Goal: Complete application form: Complete application form

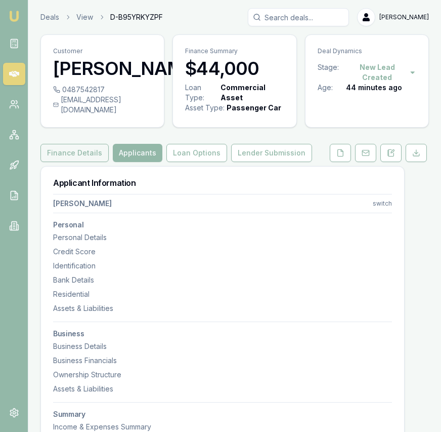
click at [78, 162] on button "Finance Details" at bounding box center [74, 153] width 68 height 18
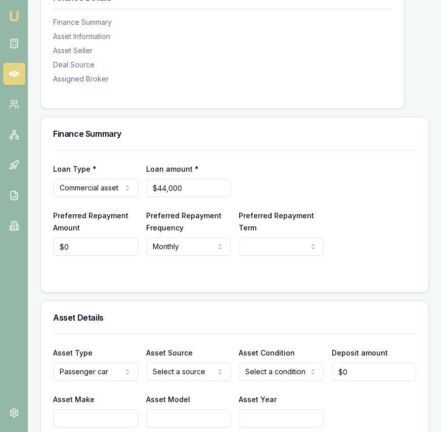
scroll to position [193, 0]
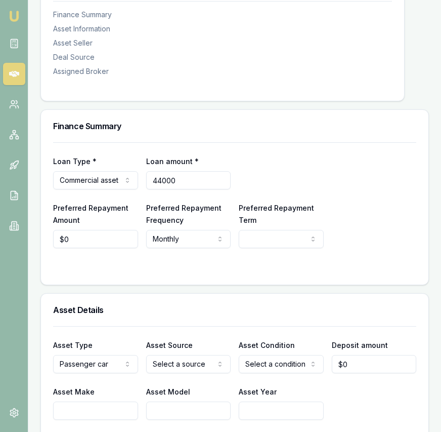
click at [181, 189] on input "44000" at bounding box center [188, 180] width 85 height 18
type input "$44,000"
click at [244, 239] on html "Emu Broker Deals View D-B95YRKYZPF Eujin Ooi Toggle Menu Customer SUKHPREET KAU…" at bounding box center [220, 23] width 441 height 432
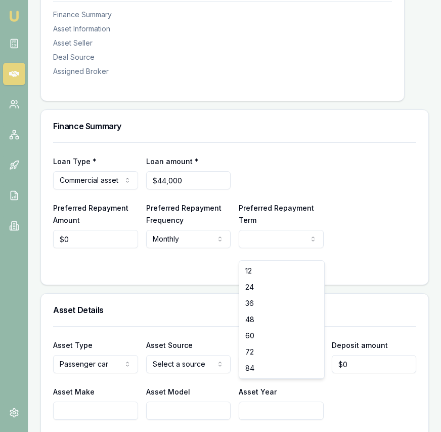
select select "60"
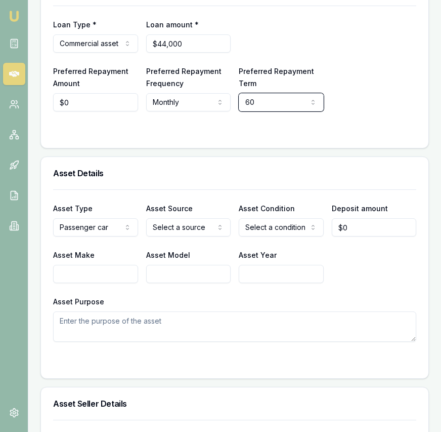
scroll to position [334, 0]
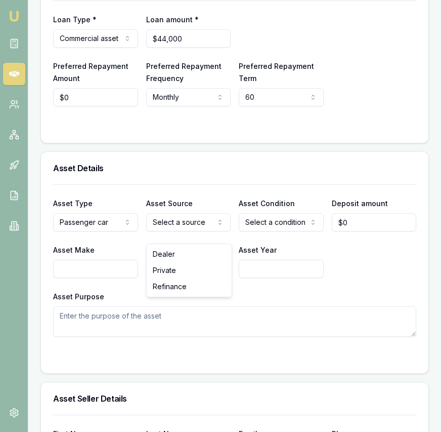
select select "PRIVATE"
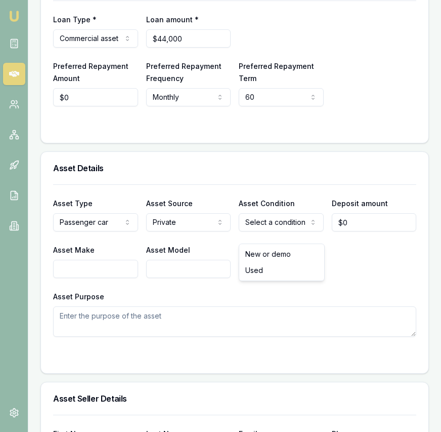
select select "USED"
select select
click at [88, 277] on input "Asset Make" at bounding box center [95, 269] width 85 height 18
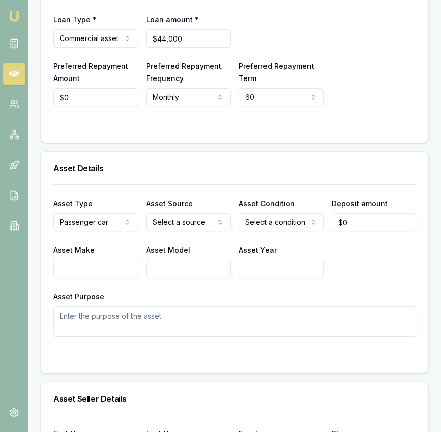
scroll to position [338, 0]
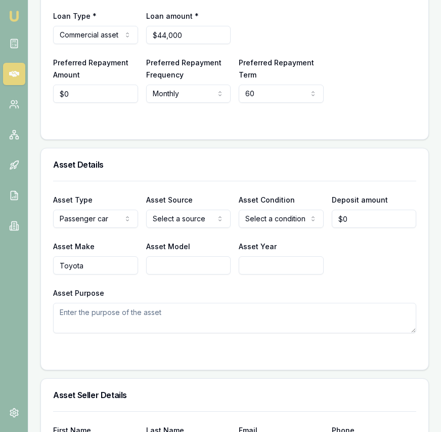
type input "Toyota"
type input "Landcruise Prado"
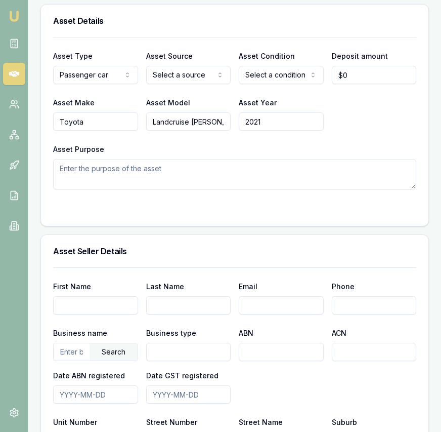
scroll to position [485, 0]
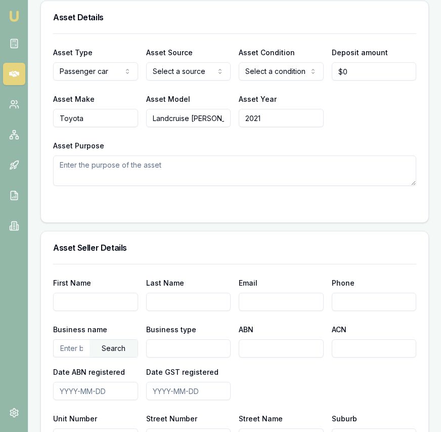
type input "2021"
click at [113, 311] on input "First Name" at bounding box center [95, 301] width 85 height 18
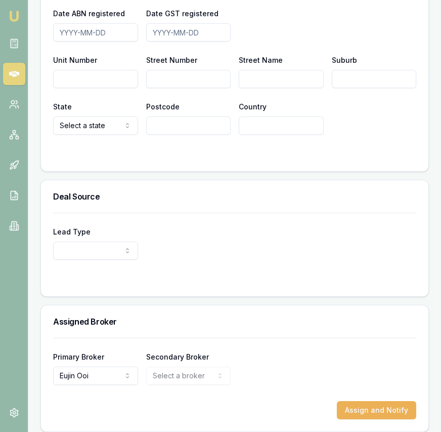
scroll to position [862, 0]
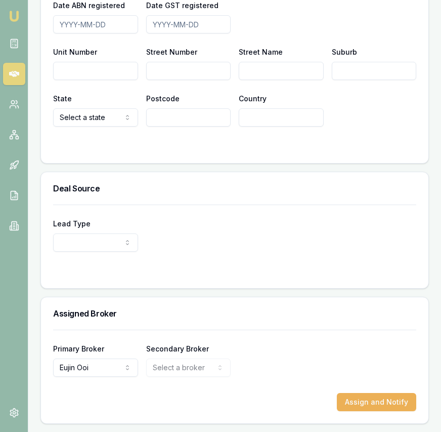
select select "PARTNER"
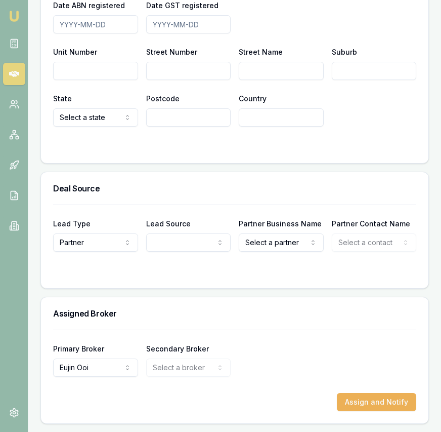
click at [188, 252] on form "Lead Type Partner New client Repeat client Partner Campaign Other Lead Source R…" at bounding box center [234, 239] width 363 height 71
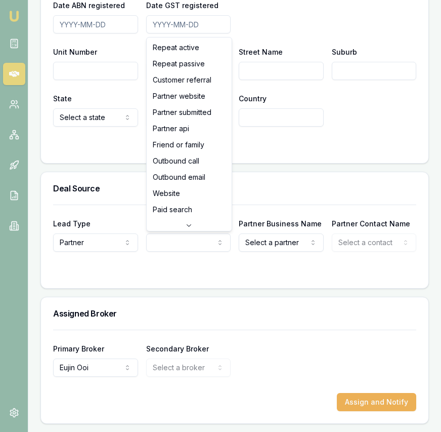
select select "PARTNER_SUBMITTED"
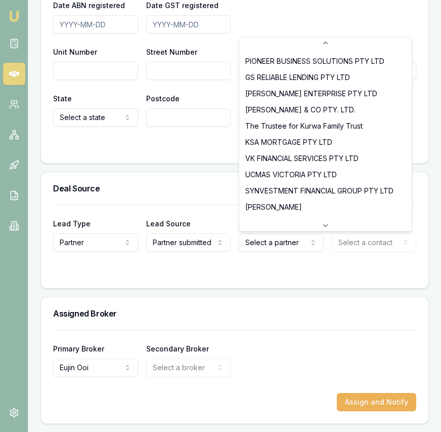
select select "VK FINANCIAL SERVICES PTY LTD"
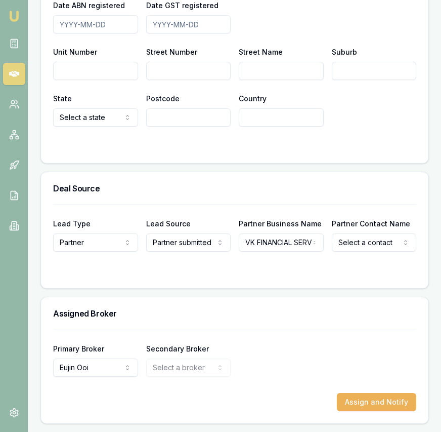
select select "Jaspreet Sawhney"
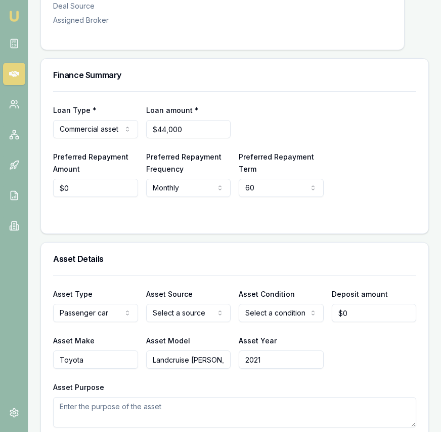
scroll to position [0, 0]
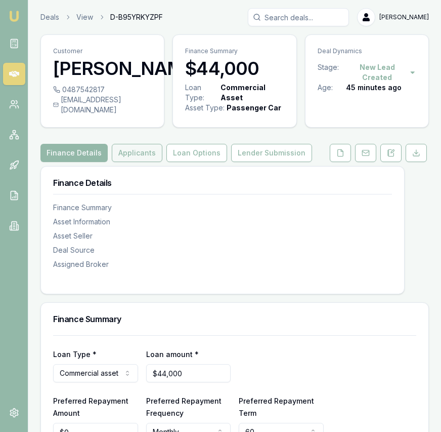
click at [145, 162] on button "Applicants" at bounding box center [137, 153] width 51 height 18
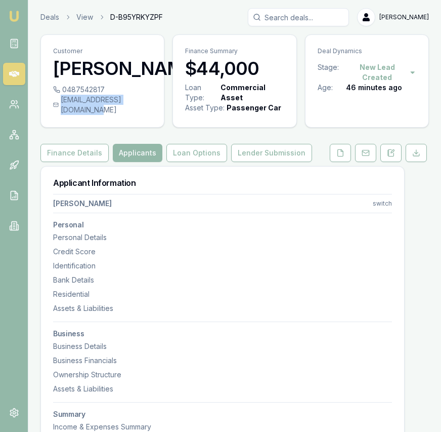
drag, startPoint x: 54, startPoint y: 119, endPoint x: 156, endPoint y: 118, distance: 101.7
click at [152, 115] on div "sukhinabha30@yahoo.com.au" at bounding box center [102, 105] width 99 height 20
copy div "sukhinabha30@yahoo.com.au"
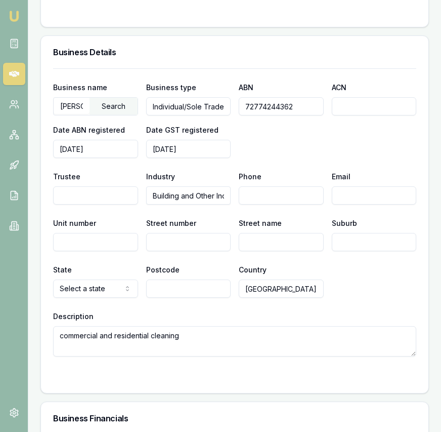
scroll to position [2064, 0]
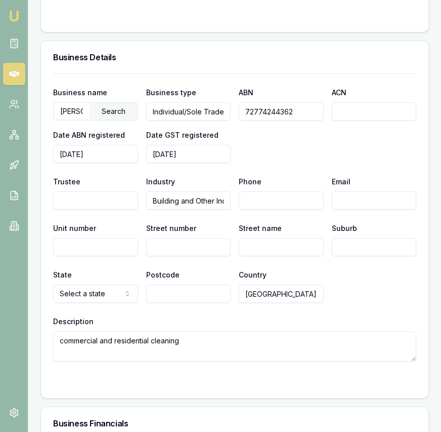
drag, startPoint x: 340, startPoint y: 200, endPoint x: 339, endPoint y: 205, distance: 5.6
click at [339, 205] on div "Email" at bounding box center [374, 192] width 85 height 34
click at [340, 208] on input "Email" at bounding box center [374, 200] width 85 height 18
paste input "sukhinabha30@yahoo.com.au"
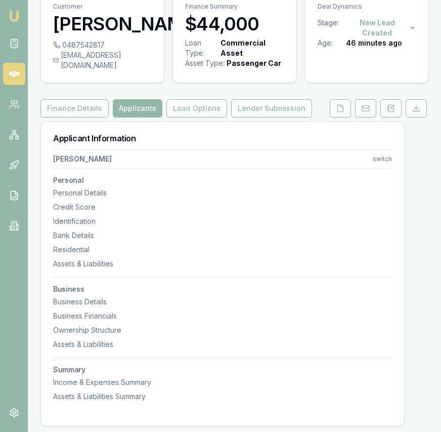
scroll to position [38, 0]
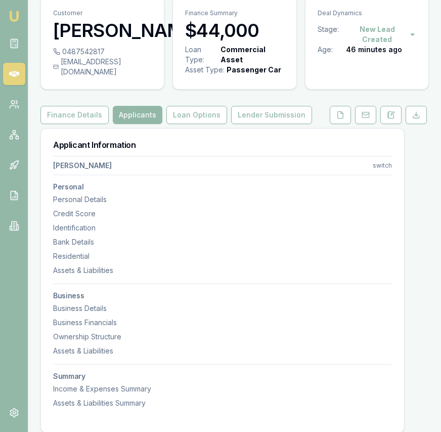
type input "sukhinabha30@yahoo.com.au"
drag, startPoint x: 113, startPoint y: 68, endPoint x: 109, endPoint y: 70, distance: 5.2
click at [113, 57] on div "0487542817" at bounding box center [102, 52] width 99 height 10
drag, startPoint x: 108, startPoint y: 70, endPoint x: 102, endPoint y: 71, distance: 6.6
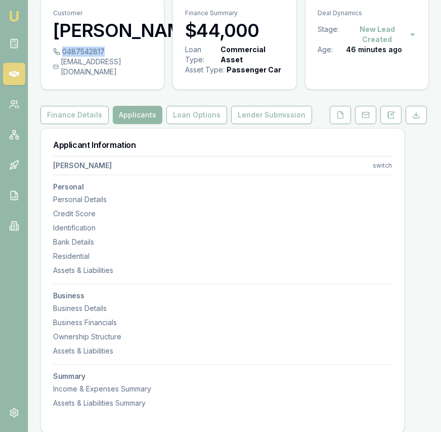
click at [102, 57] on div "0487542817" at bounding box center [102, 52] width 99 height 10
copy div "0487542817"
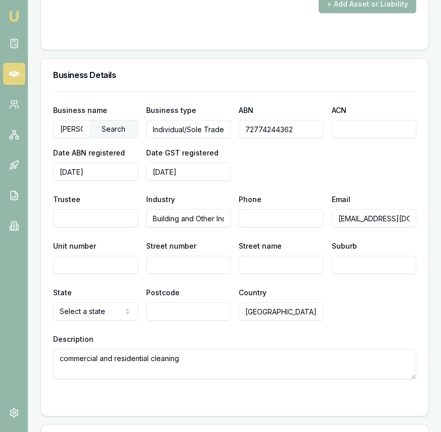
scroll to position [2060, 0]
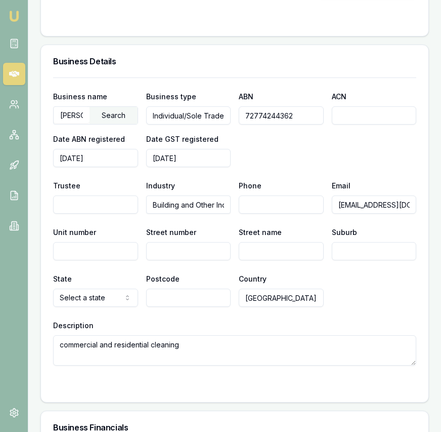
click at [261, 210] on input "Phone" at bounding box center [281, 204] width 85 height 18
paste input "0487 542 817"
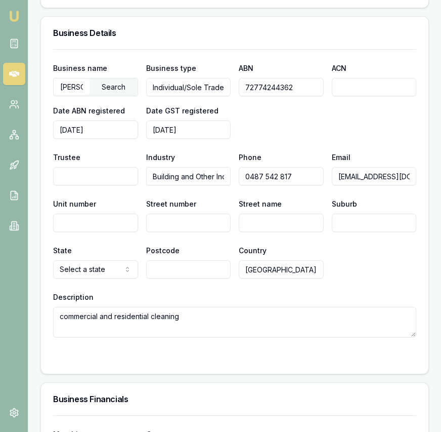
scroll to position [2119, 0]
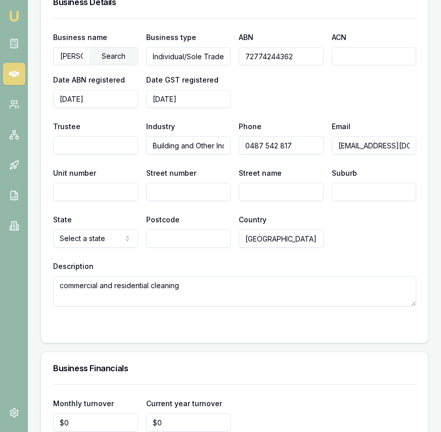
type input "0487 542 817"
click at [191, 196] on input "Street number" at bounding box center [188, 192] width 85 height 18
type input "23"
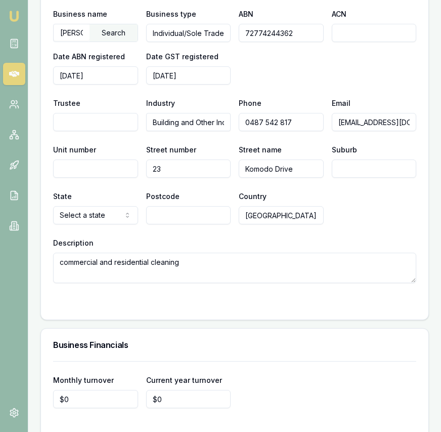
scroll to position [2153, 0]
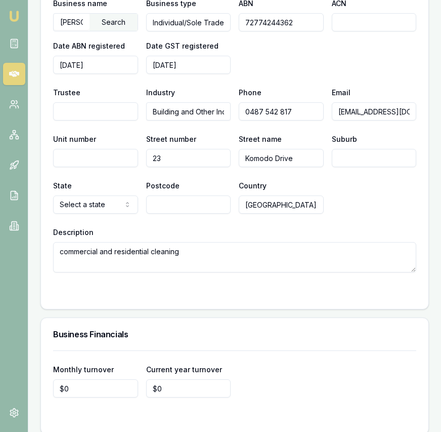
type input "Komodo Drive"
click at [376, 166] on input "Suburb" at bounding box center [374, 158] width 85 height 18
type input "Tarneit"
select select "VIC"
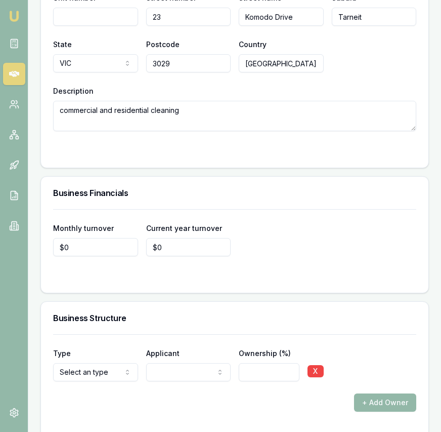
scroll to position [2300, 0]
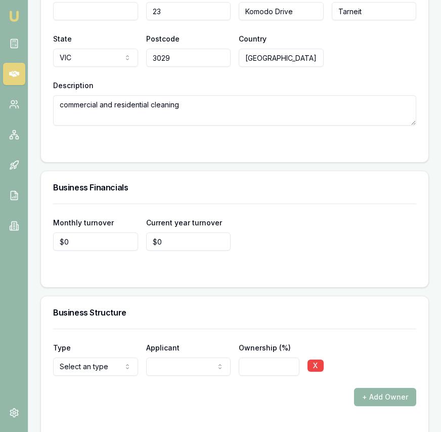
type input "3029"
click at [116, 250] on input "0" at bounding box center [95, 241] width 85 height 18
type input "$15,000"
type input "0"
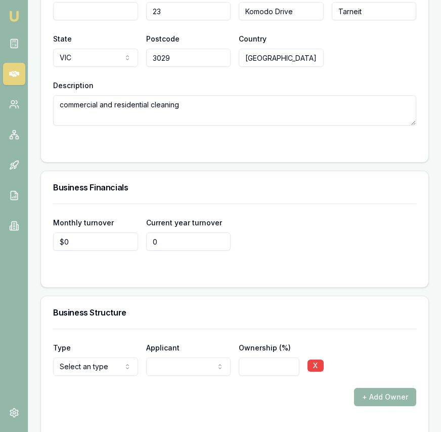
scroll to position [2302, 0]
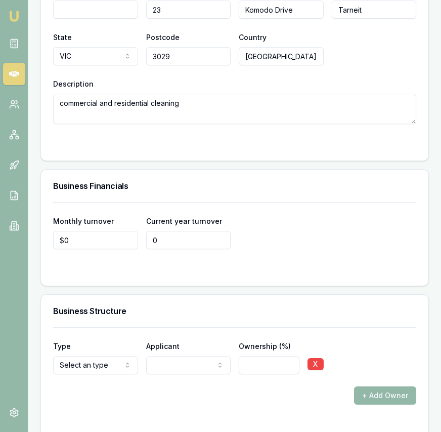
type input "0"
type input "$0"
click at [96, 246] on input "0" at bounding box center [95, 240] width 85 height 18
type input "$15,000"
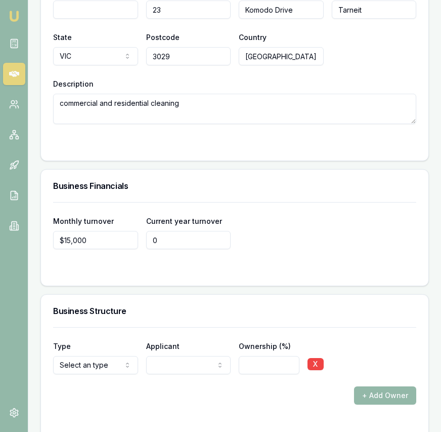
click at [174, 249] on input "0" at bounding box center [188, 240] width 85 height 18
type input "$185,000"
click at [334, 270] on form "Monthly turnover $15,000 Current year turnover $185,000" at bounding box center [234, 237] width 363 height 71
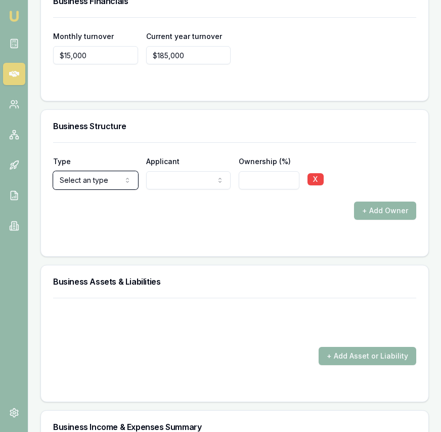
scroll to position [2487, 0]
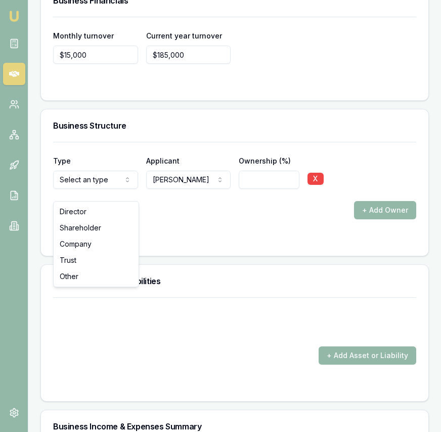
select select "OTHER"
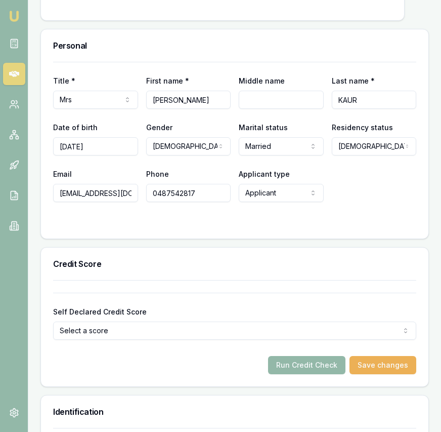
scroll to position [0, 0]
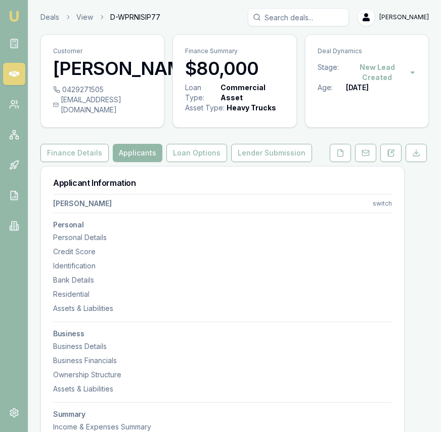
click at [19, 20] on img at bounding box center [14, 16] width 12 height 12
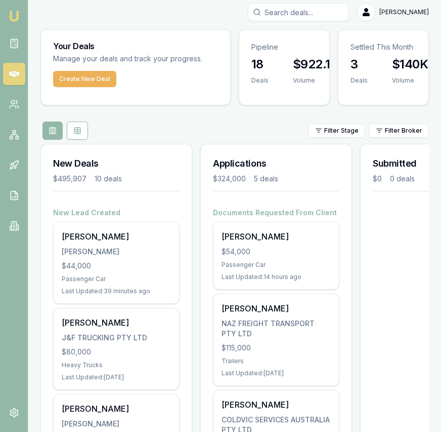
scroll to position [7, 0]
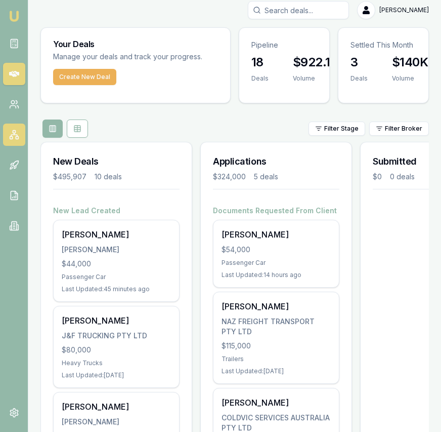
click at [14, 138] on icon at bounding box center [14, 135] width 10 height 10
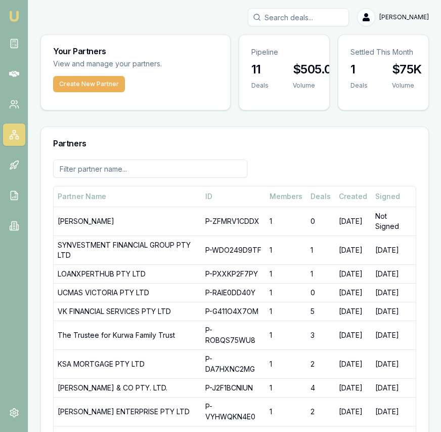
click at [11, 18] on img at bounding box center [14, 16] width 12 height 12
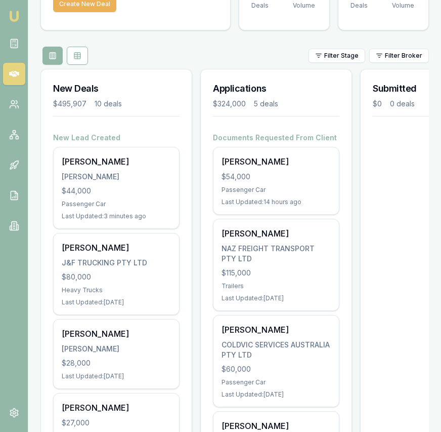
scroll to position [86, 0]
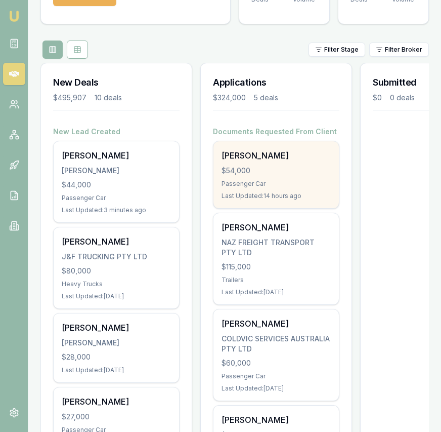
click at [292, 162] on div "[PERSON_NAME] $54,000 Passenger Car Last Updated: 14 hours ago" at bounding box center [276, 174] width 125 height 67
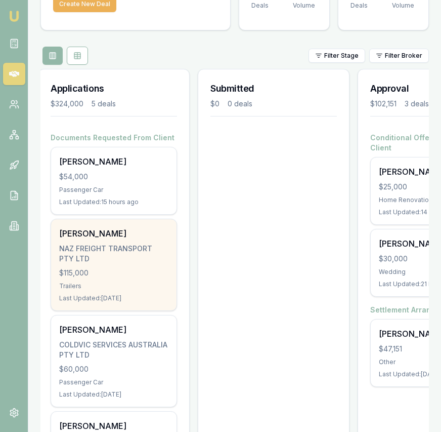
scroll to position [0, 403]
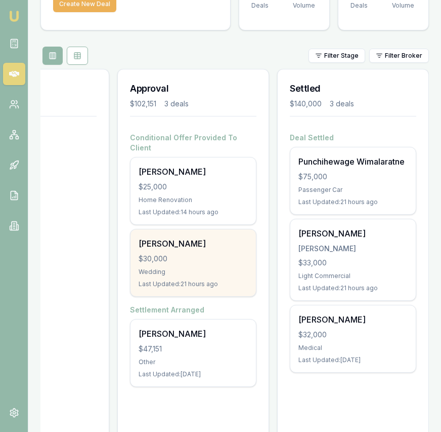
click at [227, 253] on div "$30,000" at bounding box center [193, 258] width 109 height 10
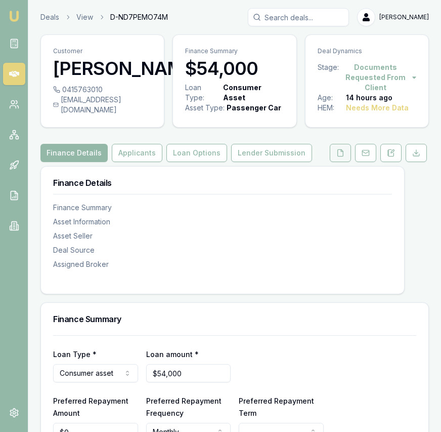
click at [333, 149] on button at bounding box center [340, 153] width 21 height 18
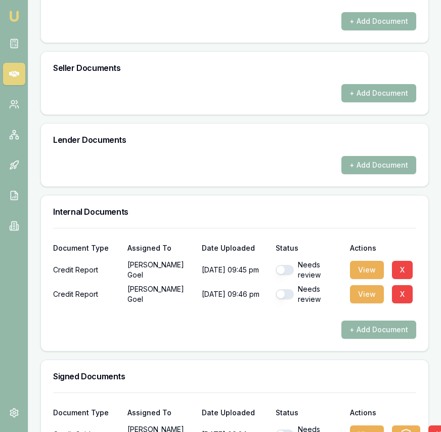
scroll to position [505, 0]
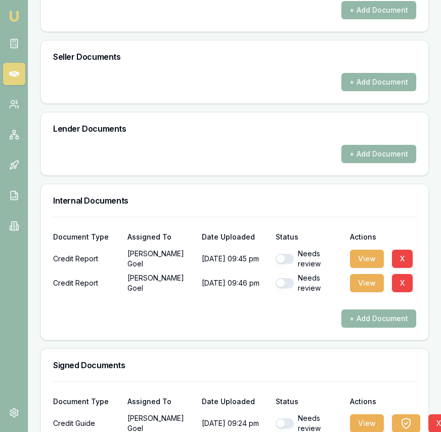
drag, startPoint x: 281, startPoint y: 254, endPoint x: 289, endPoint y: 264, distance: 12.6
click at [281, 254] on button "button" at bounding box center [285, 258] width 18 height 10
checkbox input "true"
click at [287, 284] on button "button" at bounding box center [285, 283] width 18 height 10
checkbox input "true"
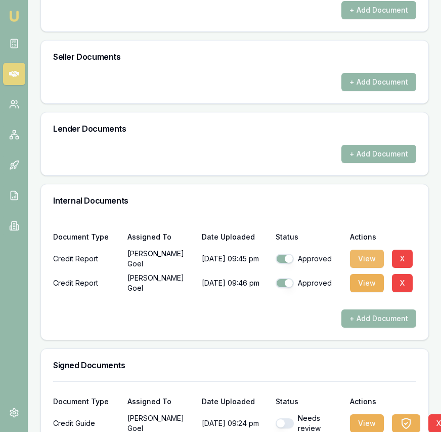
click at [365, 258] on button "View" at bounding box center [367, 258] width 34 height 18
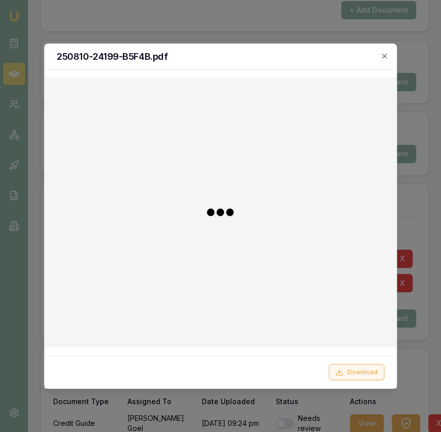
click at [362, 367] on button "Download" at bounding box center [357, 372] width 56 height 16
click at [383, 55] on icon "button" at bounding box center [384, 56] width 5 height 5
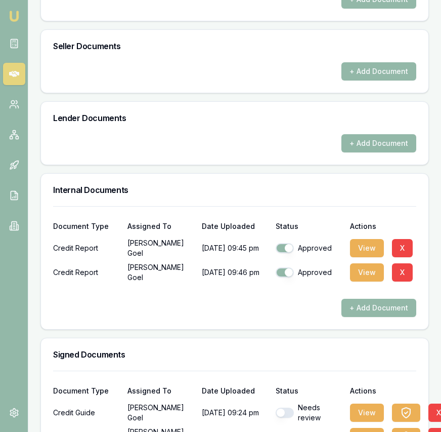
scroll to position [584, 0]
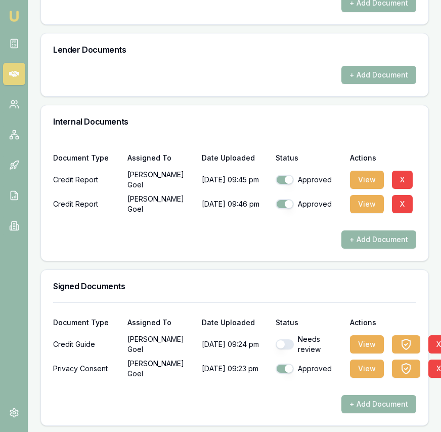
click at [284, 345] on button "button" at bounding box center [285, 344] width 18 height 10
checkbox input "true"
click at [359, 364] on button "View" at bounding box center [367, 368] width 34 height 18
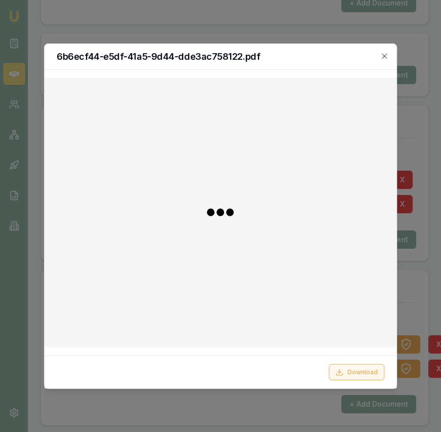
click at [353, 373] on button "Download" at bounding box center [357, 372] width 56 height 16
click at [382, 57] on icon "button" at bounding box center [384, 56] width 5 height 5
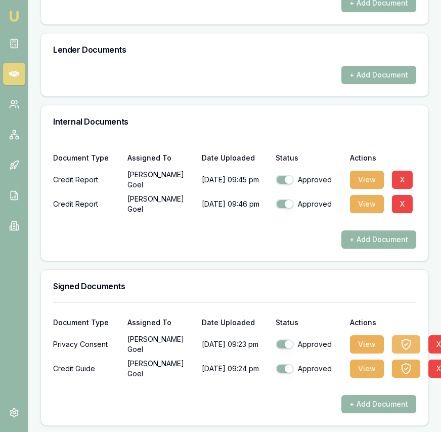
click at [409, 339] on icon "button" at bounding box center [406, 344] width 8 height 10
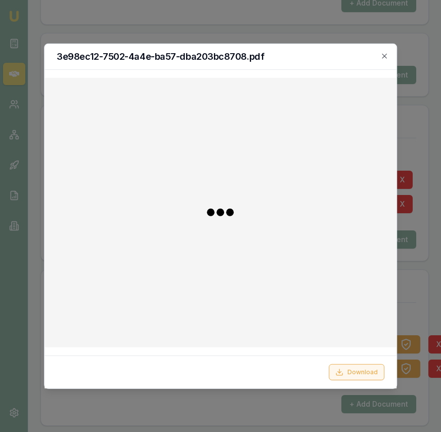
click at [362, 371] on button "Download" at bounding box center [357, 372] width 56 height 16
click at [172, 29] on div at bounding box center [220, 216] width 441 height 432
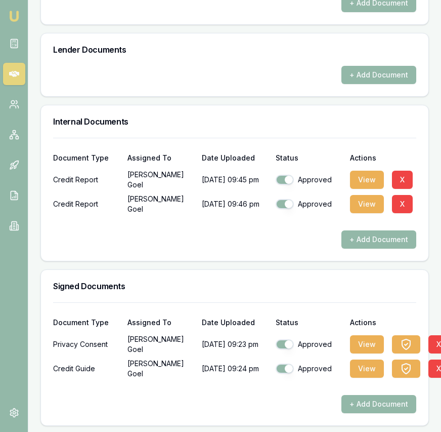
scroll to position [0, 0]
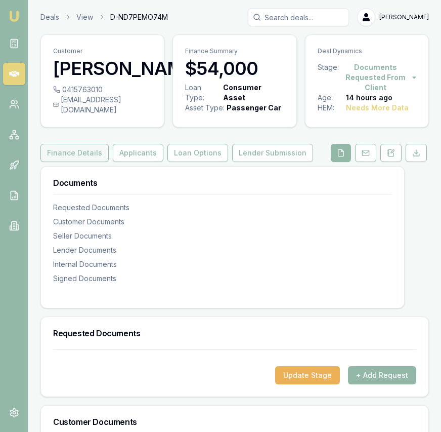
click at [83, 151] on button "Finance Details" at bounding box center [74, 153] width 68 height 18
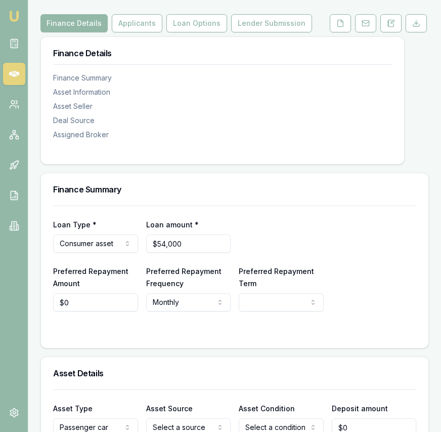
scroll to position [131, 0]
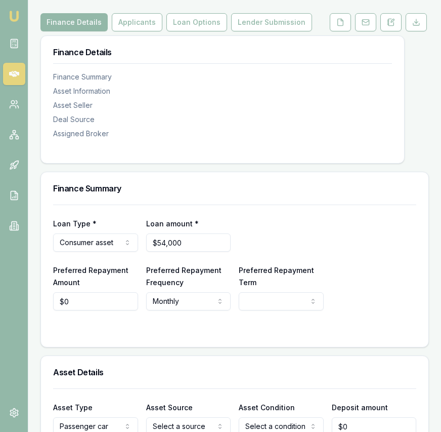
click at [100, 241] on html "Emu Broker Deals View D-ND7PEMO74M Eujin Ooi Toggle Menu Customer Jatin Goel 04…" at bounding box center [220, 85] width 441 height 432
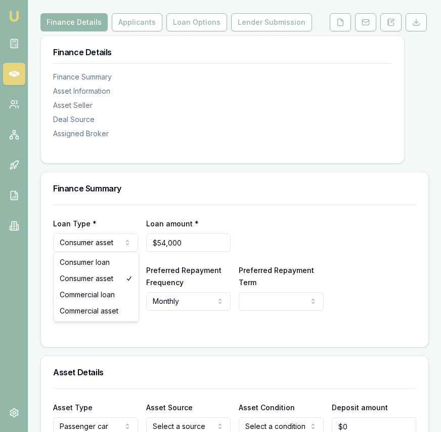
select select "COMMERCIAL_ASSET"
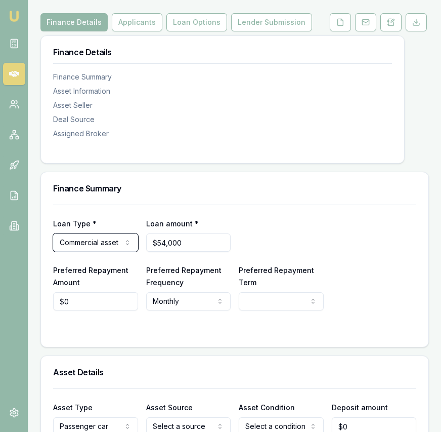
scroll to position [132, 0]
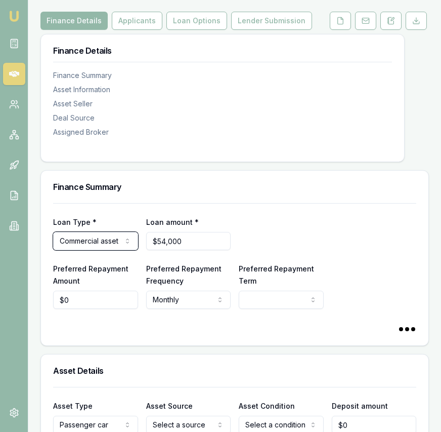
select select "60"
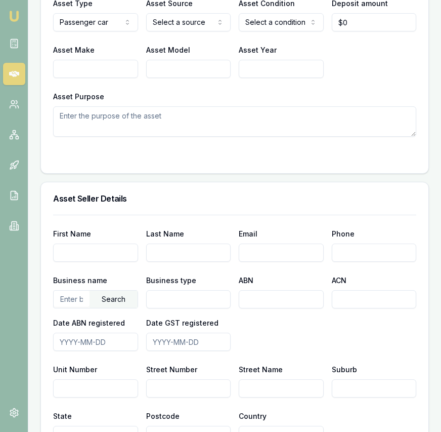
scroll to position [849, 0]
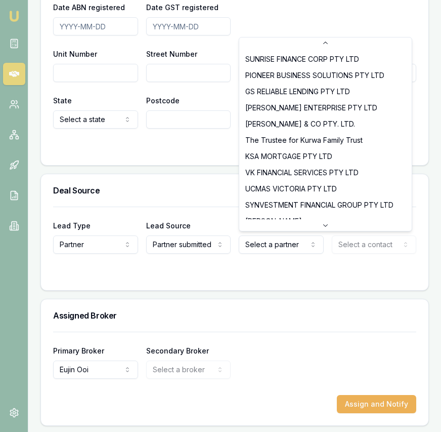
scroll to position [17, 0]
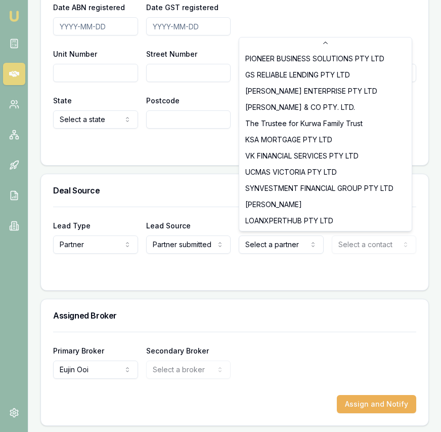
select select "GS RELIABLE LENDING PTY LTD"
drag, startPoint x: 300, startPoint y: 77, endPoint x: 309, endPoint y: 109, distance: 33.6
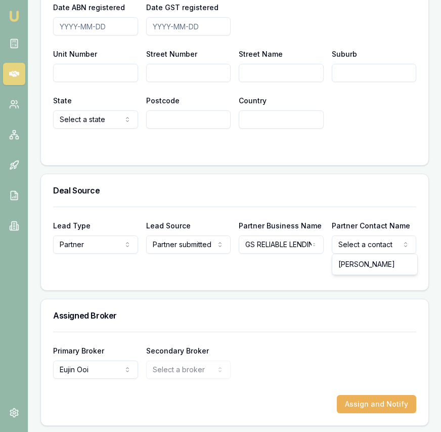
select select "Geeta Sethi"
click at [337, 270] on div at bounding box center [234, 274] width 363 height 8
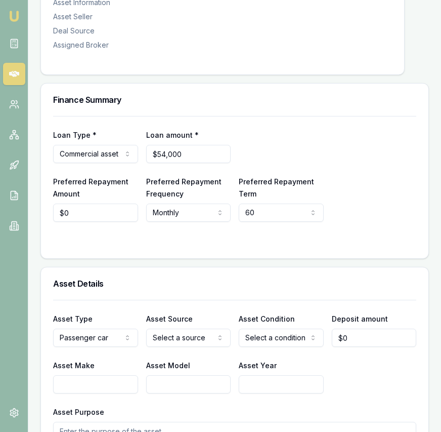
scroll to position [220, 0]
click at [187, 154] on input "54000" at bounding box center [188, 153] width 85 height 18
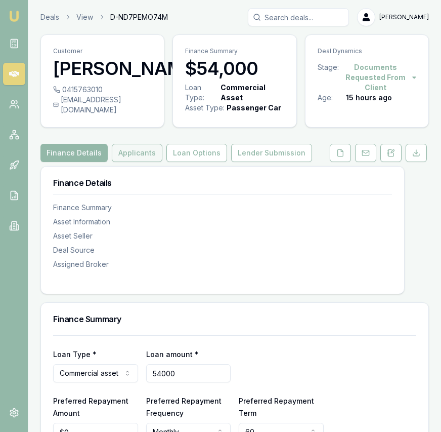
click at [146, 148] on button "Applicants" at bounding box center [137, 153] width 51 height 18
type input "$54,000"
click at [146, 148] on button "Applicants" at bounding box center [137, 153] width 51 height 18
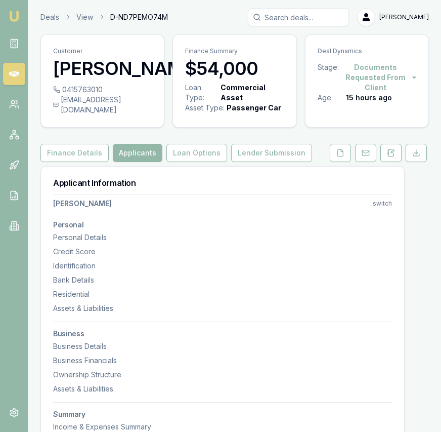
click at [386, 202] on html "Emu Broker Deals View D-ND7PEMO74M Eujin Ooi Toggle Menu Customer Jatin Goel 04…" at bounding box center [220, 216] width 441 height 432
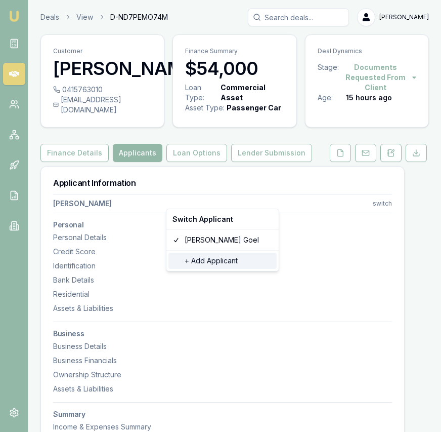
click at [239, 262] on div "+ Add Applicant" at bounding box center [222, 260] width 108 height 16
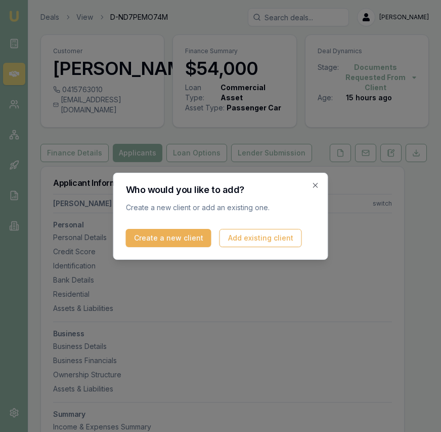
drag, startPoint x: 176, startPoint y: 237, endPoint x: 166, endPoint y: 241, distance: 10.6
click at [176, 237] on button "Create a new client" at bounding box center [169, 238] width 86 height 18
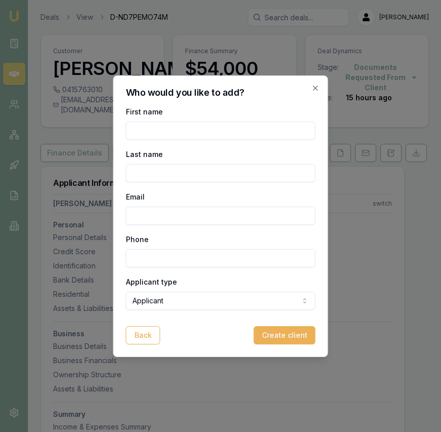
click at [168, 133] on input "First name" at bounding box center [221, 130] width 190 height 18
type input "Gaganpreet"
type input "Kaur"
paste input "dhimangagan005@gmail.com"
type input "dhimangagan005@gmail.com"
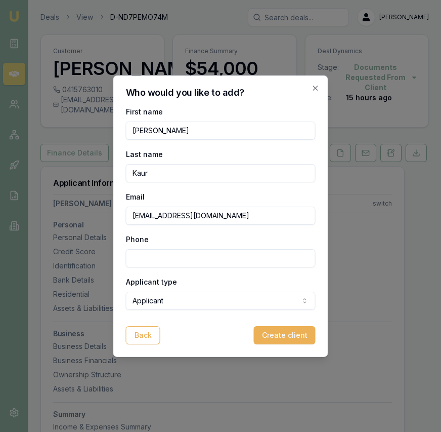
click at [174, 250] on input "Phone" at bounding box center [221, 258] width 190 height 18
paste input "0481 868 553"
type input "0481 868 553"
click at [266, 331] on button "Create client" at bounding box center [285, 335] width 62 height 18
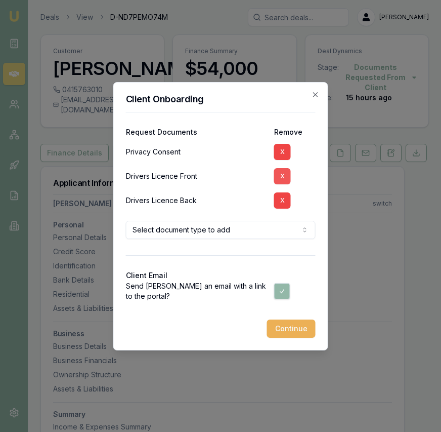
click at [287, 174] on button "X" at bounding box center [282, 176] width 17 height 16
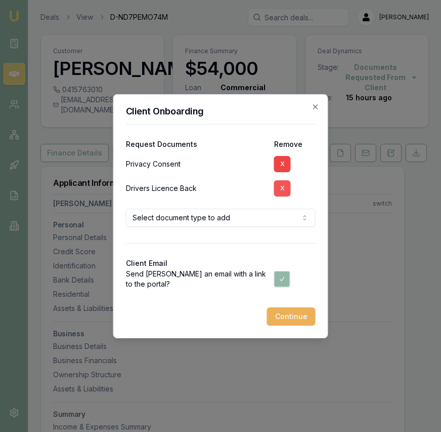
click at [285, 194] on button "X" at bounding box center [282, 188] width 17 height 16
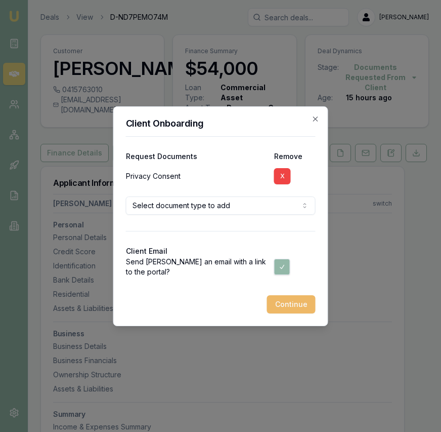
click at [301, 308] on button "Continue" at bounding box center [291, 304] width 49 height 18
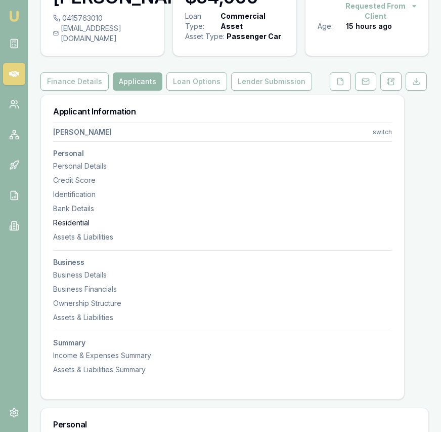
scroll to position [94, 0]
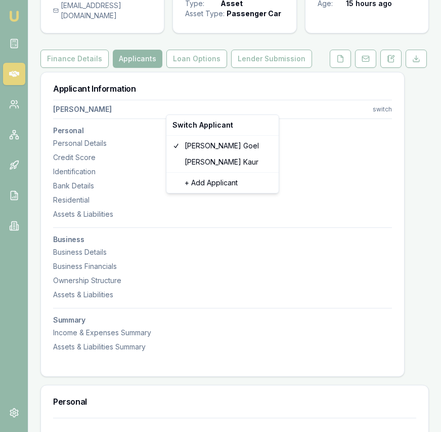
click at [381, 109] on html "Emu Broker Deals View D-ND7PEMO74M Eujin Ooi Toggle Menu Customer Jatin Goel 04…" at bounding box center [220, 122] width 441 height 432
click at [231, 162] on div "Gaganpreet Kaur" at bounding box center [222, 162] width 108 height 16
select select
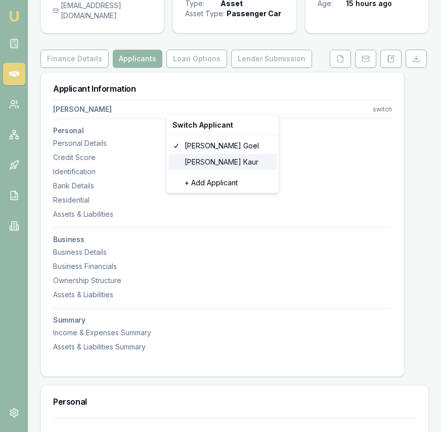
select select
type input "Gaganpreet"
type input "Kaur"
type input "dhimangagan005@gmail.com"
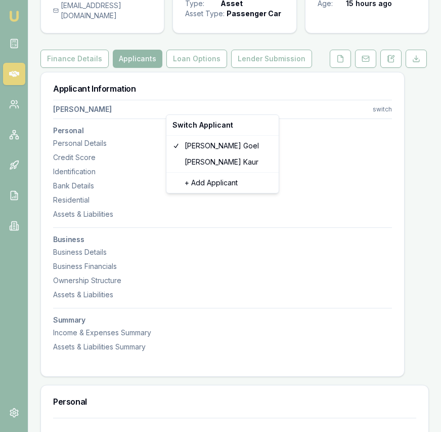
type input "0481868553"
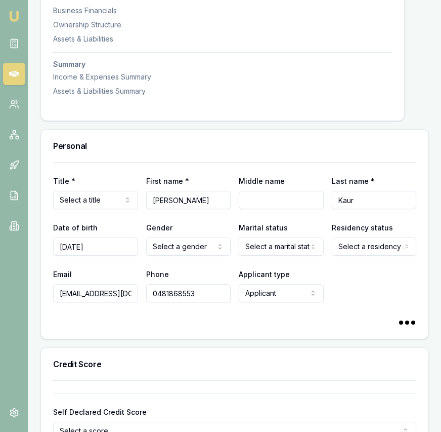
scroll to position [353, 0]
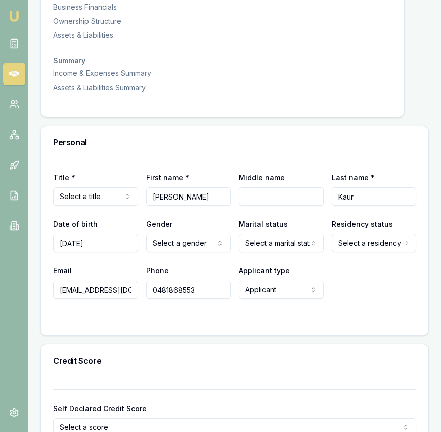
select select "Mrs"
click at [105, 252] on input "19/02/1993" at bounding box center [95, 243] width 85 height 18
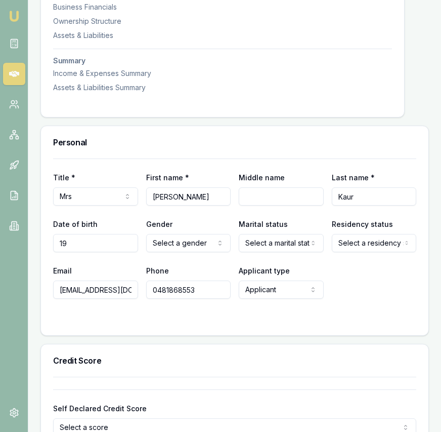
type input "1"
type input "23/04/1993"
select select "FEMALE"
drag, startPoint x: 195, startPoint y: 288, endPoint x: 277, endPoint y: 274, distance: 83.8
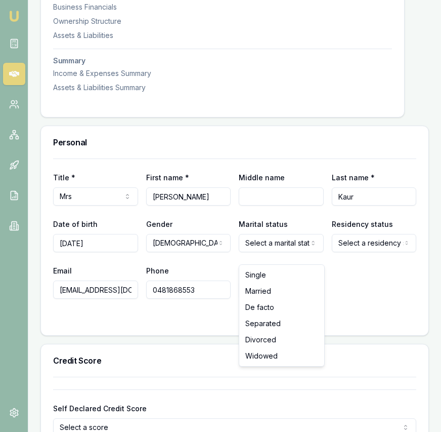
select select "MARRIED"
drag, startPoint x: 287, startPoint y: 293, endPoint x: 318, endPoint y: 278, distance: 34.2
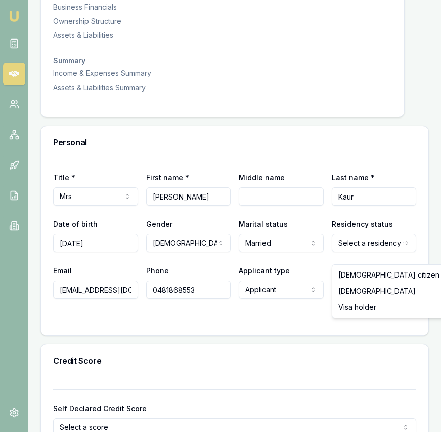
select select "AUSTRALIAN_CITIZEN"
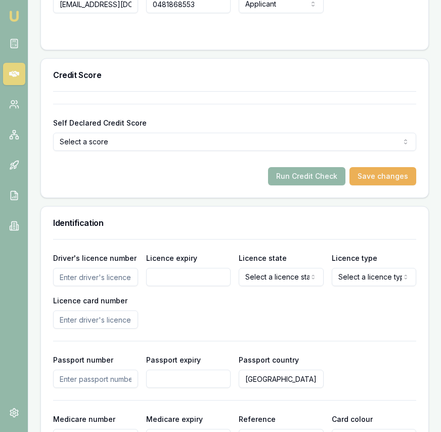
scroll to position [669, 0]
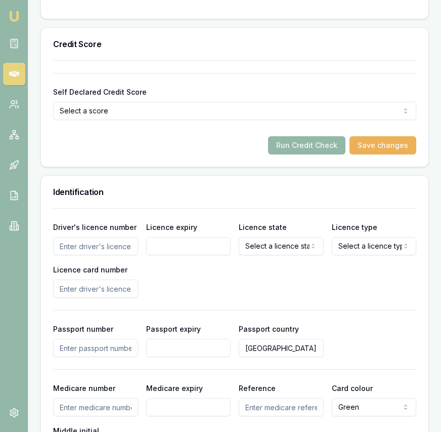
click at [113, 255] on input "Driver's licence number" at bounding box center [95, 246] width 85 height 18
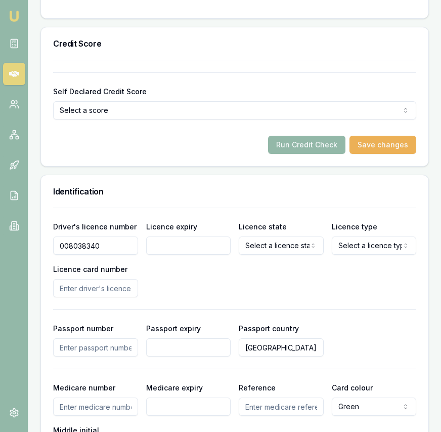
type input "008038340"
click at [166, 254] on input "Licence expiry" at bounding box center [188, 245] width 85 height 18
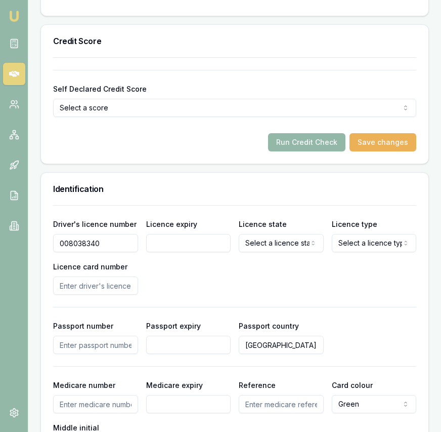
scroll to position [674, 0]
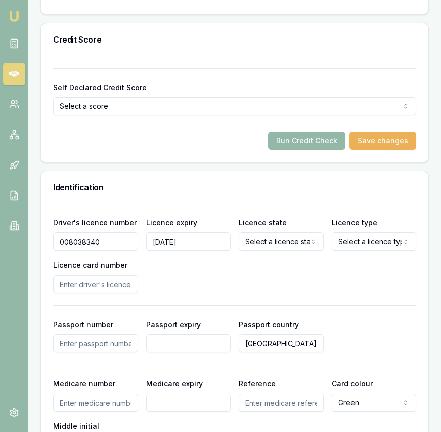
type input "16/12/2030"
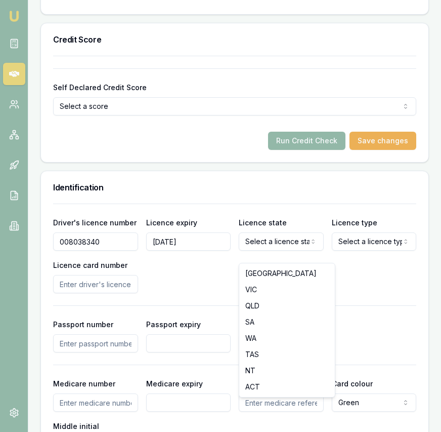
select select "VIC"
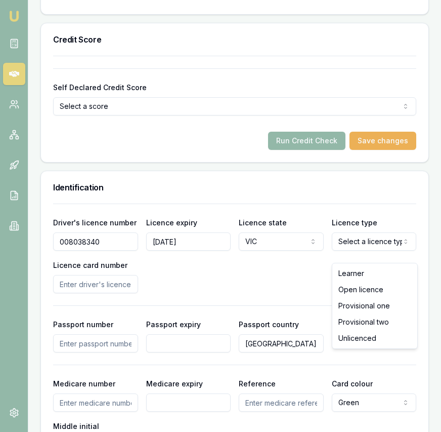
select select "OPEN_LICENCE"
click at [96, 293] on input "Licence card number" at bounding box center [95, 284] width 85 height 18
click at [79, 293] on input "Licence card number" at bounding box center [95, 284] width 85 height 18
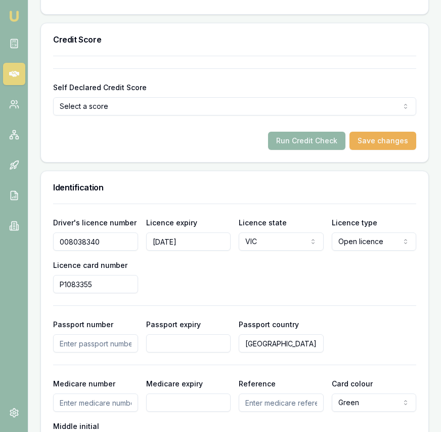
type input "P1083355"
click at [241, 274] on div "Driver's licence number 008038340 Licence expiry 16/12/2030 Licence state VIC N…" at bounding box center [234, 254] width 363 height 77
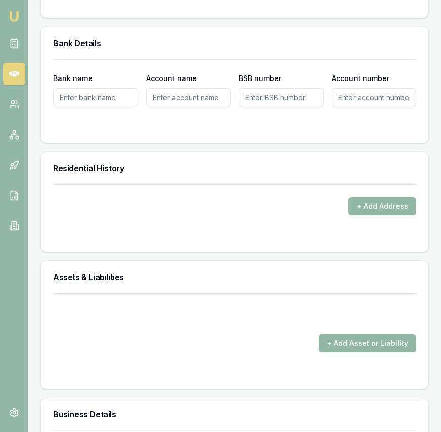
scroll to position [1149, 0]
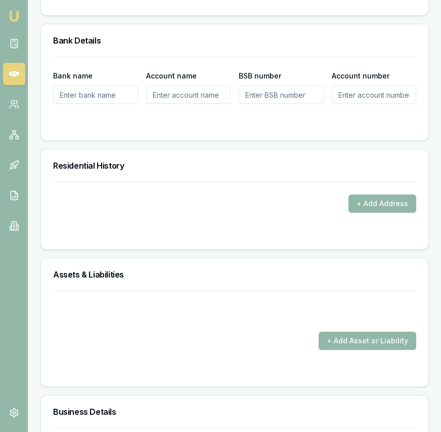
click at [366, 212] on button "+ Add Address" at bounding box center [383, 203] width 68 height 18
click at [401, 212] on button "+ Add Address" at bounding box center [383, 203] width 68 height 18
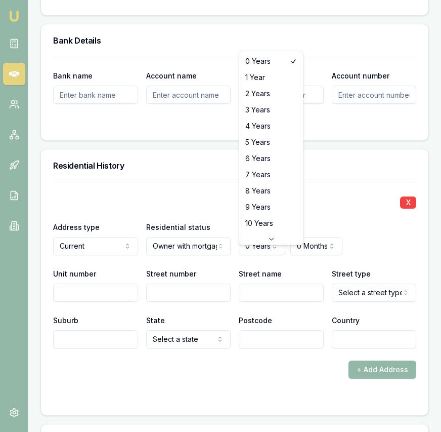
select select "4"
drag, startPoint x: 268, startPoint y: 120, endPoint x: 254, endPoint y: 173, distance: 54.5
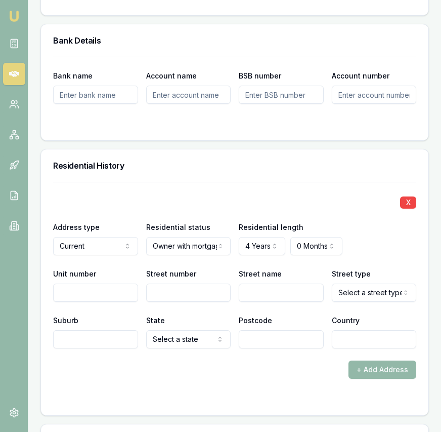
click at [88, 299] on input "Unit number" at bounding box center [95, 292] width 85 height 18
click at [174, 301] on input "Street number" at bounding box center [188, 292] width 85 height 18
type input "21"
click at [244, 302] on input "Street name" at bounding box center [281, 292] width 85 height 18
type input "Carina"
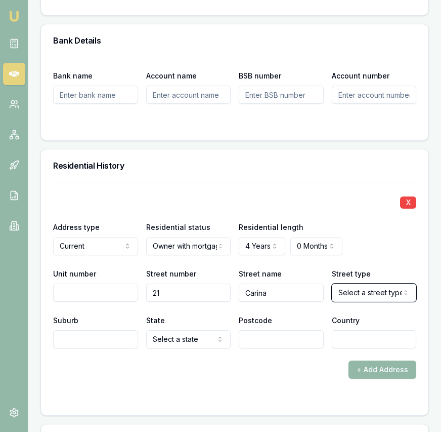
select select "Dale"
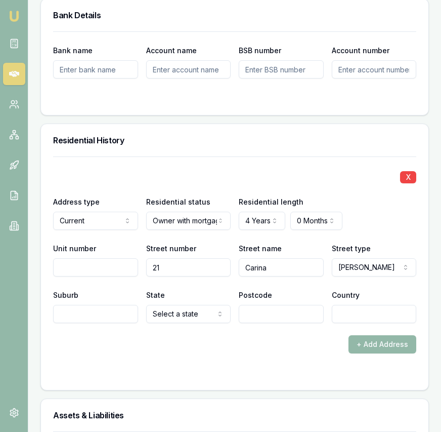
scroll to position [1177, 0]
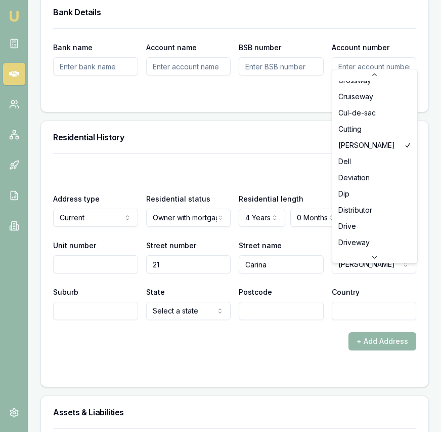
scroll to position [740, 0]
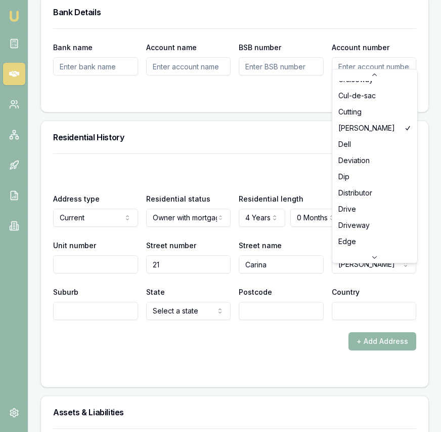
select select "Drive"
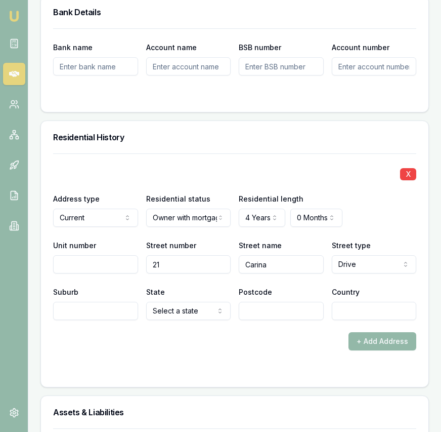
click at [96, 320] on input "Suburb" at bounding box center [95, 311] width 85 height 18
click at [92, 320] on input "Suburb" at bounding box center [95, 311] width 85 height 18
type input "Melton"
select select "VIC"
type input "3337"
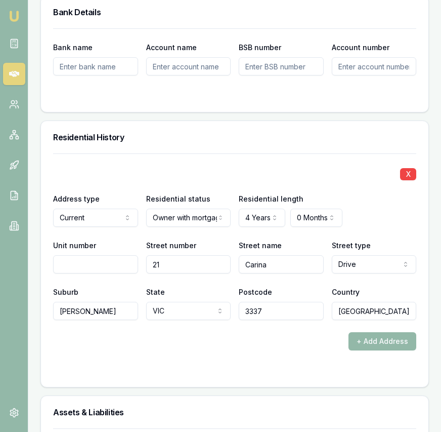
type input "Australia"
click at [101, 364] on form "X Address type Current Current Previous Residential status Owner with mortgage …" at bounding box center [234, 263] width 363 height 221
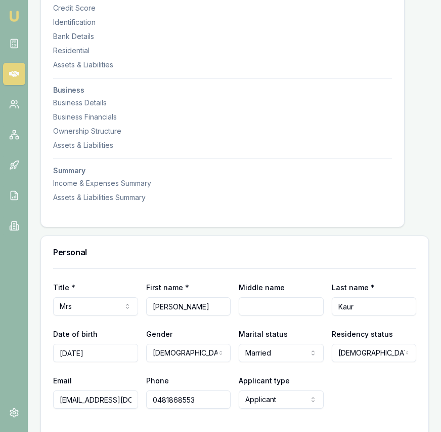
scroll to position [0, 0]
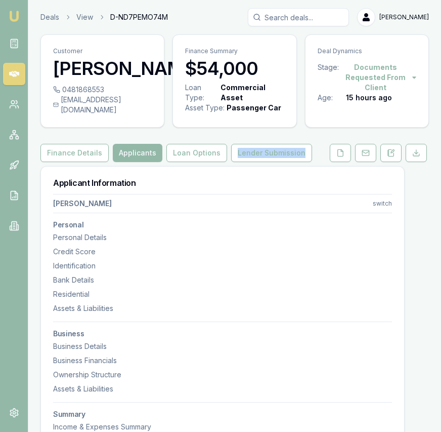
click at [312, 154] on div "Finance Details Applicants Loan Options Lender Submission" at bounding box center [234, 153] width 389 height 18
click at [331, 162] on button at bounding box center [340, 153] width 21 height 18
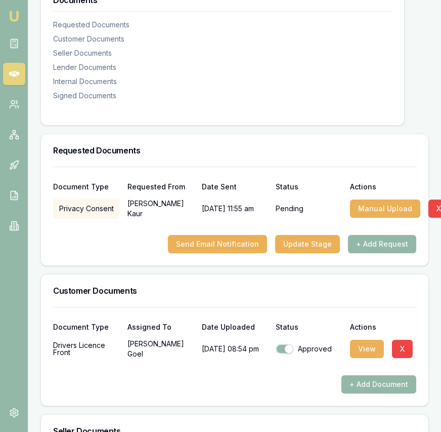
scroll to position [175, 0]
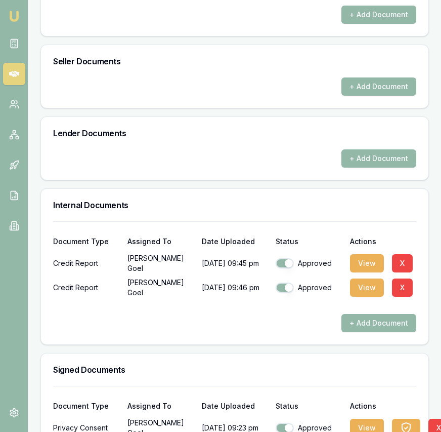
scroll to position [608, 0]
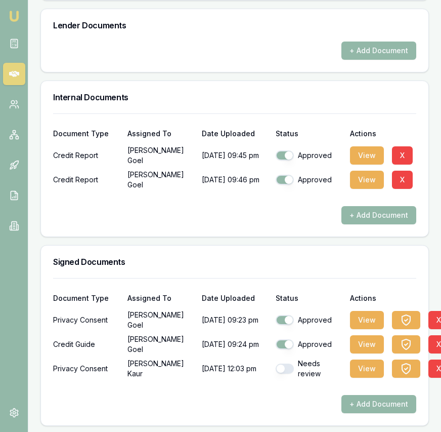
click at [286, 367] on button "button" at bounding box center [285, 368] width 18 height 10
checkbox input "true"
click at [373, 367] on button "View" at bounding box center [367, 368] width 34 height 18
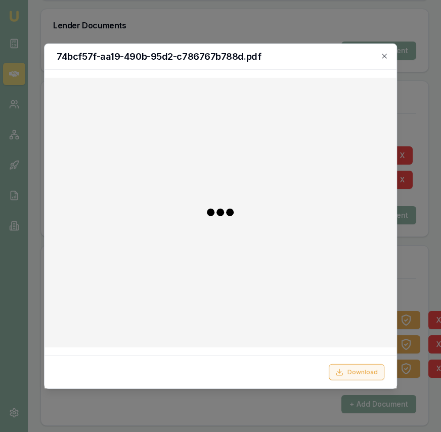
click at [354, 364] on button "Download" at bounding box center [357, 372] width 56 height 16
click at [408, 95] on div at bounding box center [220, 216] width 441 height 432
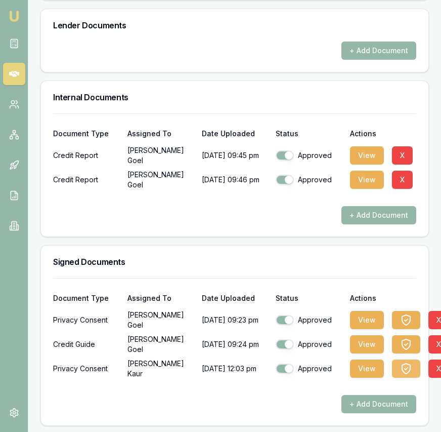
click at [403, 367] on icon "button" at bounding box center [406, 368] width 12 height 12
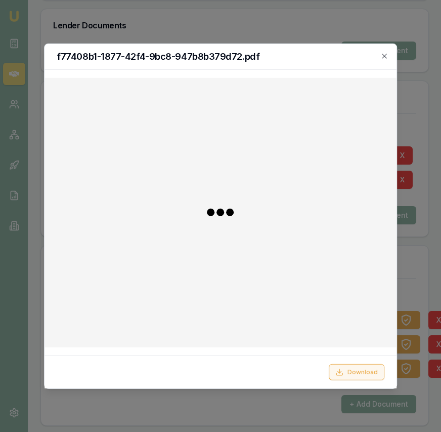
click at [357, 365] on button "Download" at bounding box center [357, 372] width 56 height 16
click at [387, 56] on icon "button" at bounding box center [384, 56] width 8 height 8
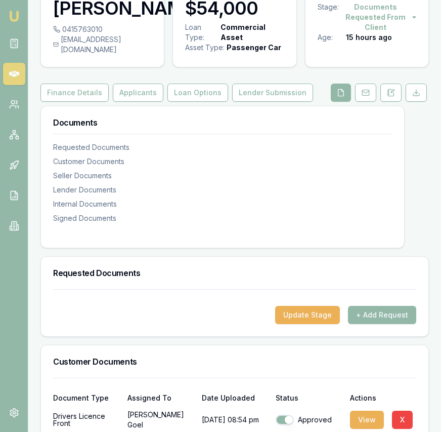
scroll to position [63, 0]
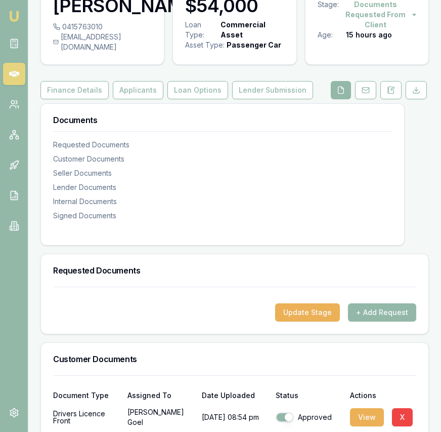
click at [141, 94] on button "Applicants" at bounding box center [138, 90] width 51 height 18
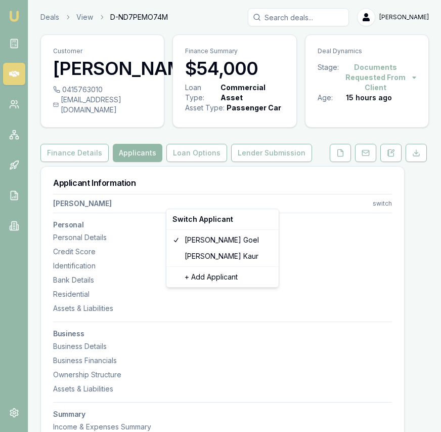
click at [388, 204] on html "Emu Broker Deals View D-ND7PEMO74M Eujin Ooi Toggle Menu Customer Jatin Goel 04…" at bounding box center [220, 216] width 441 height 432
click at [240, 258] on div "Gaganpreet Kaur" at bounding box center [222, 256] width 108 height 16
select select "Mrs"
select select "FEMALE"
type input "Gaganpreet"
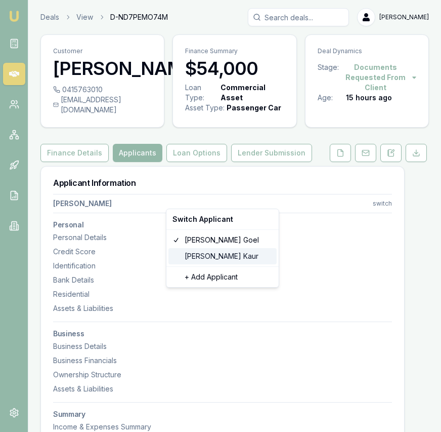
type input "Kaur"
type input "23/04/1993"
type input "dhimangagan005@gmail.com"
type input "0481868553"
type input "008038340"
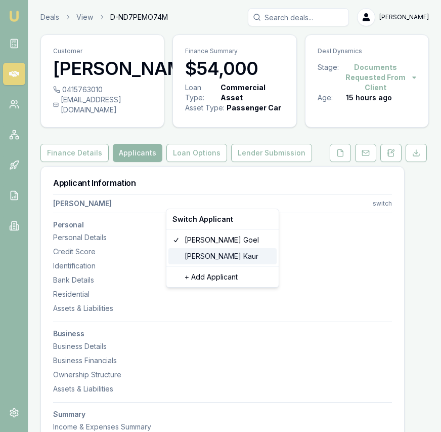
type input "16/12/2030"
type input "P1083355"
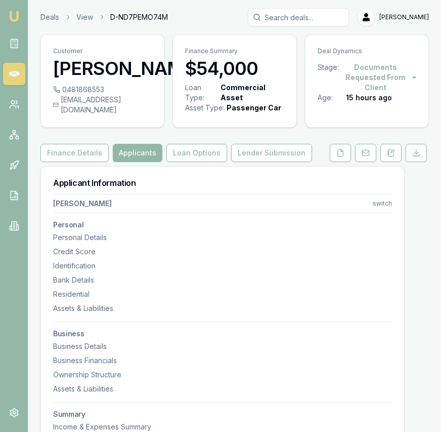
drag, startPoint x: 384, startPoint y: 205, endPoint x: 385, endPoint y: 211, distance: 6.1
click at [384, 205] on nav "Gaganpreet Kaur switch Personal Personal Details Credit Score Identification Ba…" at bounding box center [222, 318] width 339 height 256
click at [384, 211] on html "Emu Broker Deals View D-ND7PEMO74M Eujin Ooi Toggle Menu Customer Gaganpreet Ka…" at bounding box center [220, 216] width 441 height 432
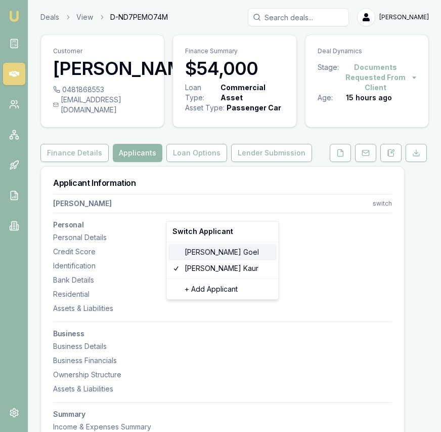
click at [211, 259] on div "Jatin Goel" at bounding box center [222, 252] width 108 height 16
select select
select select "MALE"
type input "Jatin"
type input "Goel"
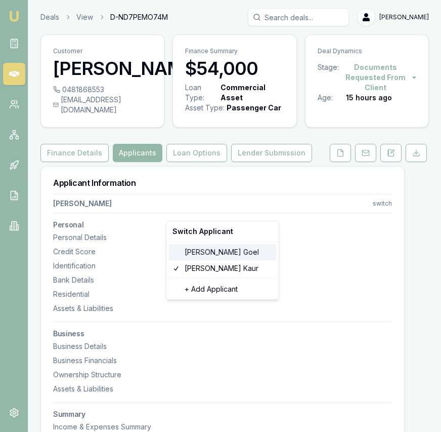
type input "19/02/1993"
type input "goyaljatin320@gmail.com"
type input "0415763010"
type input "037467527"
type input "22/12/2030"
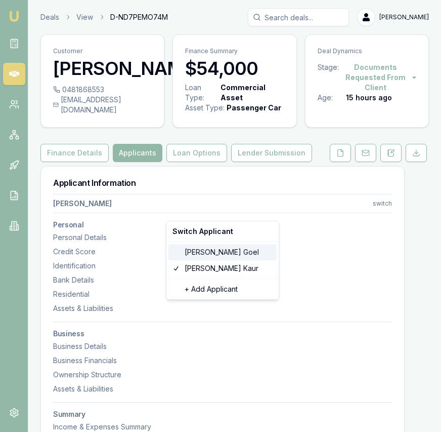
type input "P5691731"
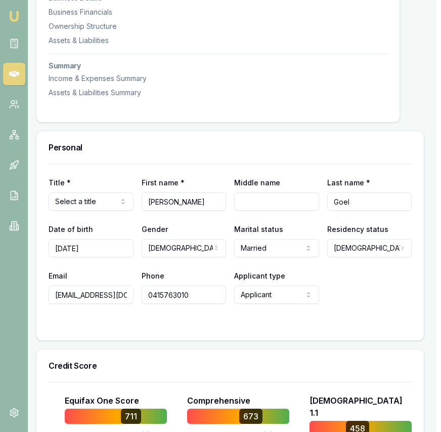
scroll to position [350, 5]
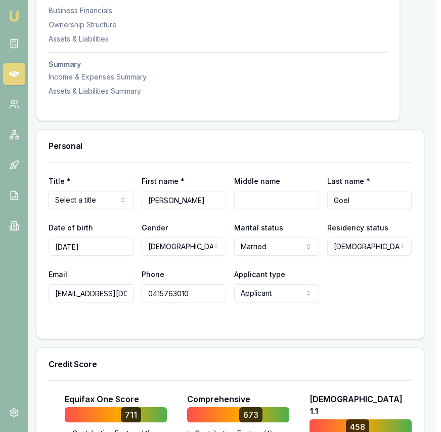
click at [192, 288] on input "0415763010" at bounding box center [184, 293] width 85 height 18
click at [87, 293] on input "goyaljatin320@gmail.com" at bounding box center [91, 293] width 85 height 18
click at [87, 294] on input "goyaljatin320@gmail.com" at bounding box center [91, 293] width 85 height 18
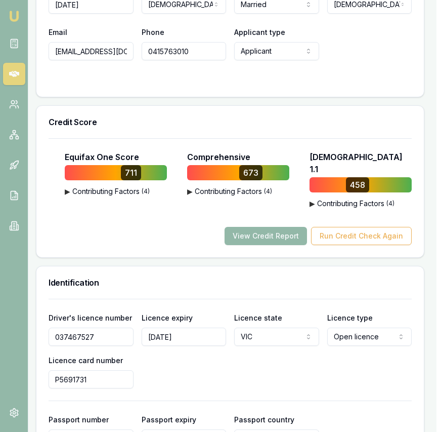
scroll to position [593, 5]
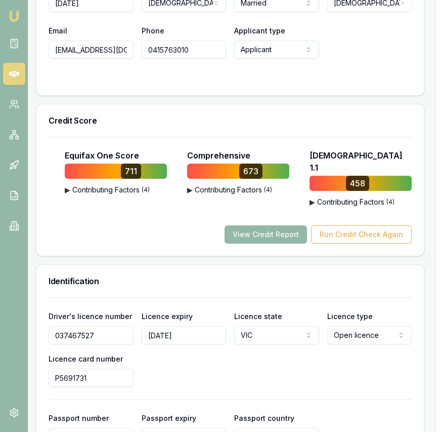
click at [81, 326] on input "037467527" at bounding box center [91, 335] width 85 height 18
click at [80, 326] on input "037467527" at bounding box center [91, 335] width 85 height 18
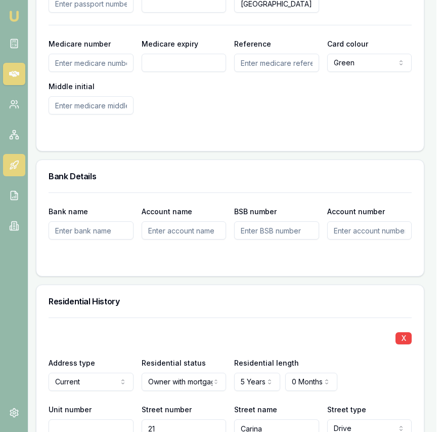
scroll to position [1026, 5]
